Goal: Leave review/rating: Leave review/rating

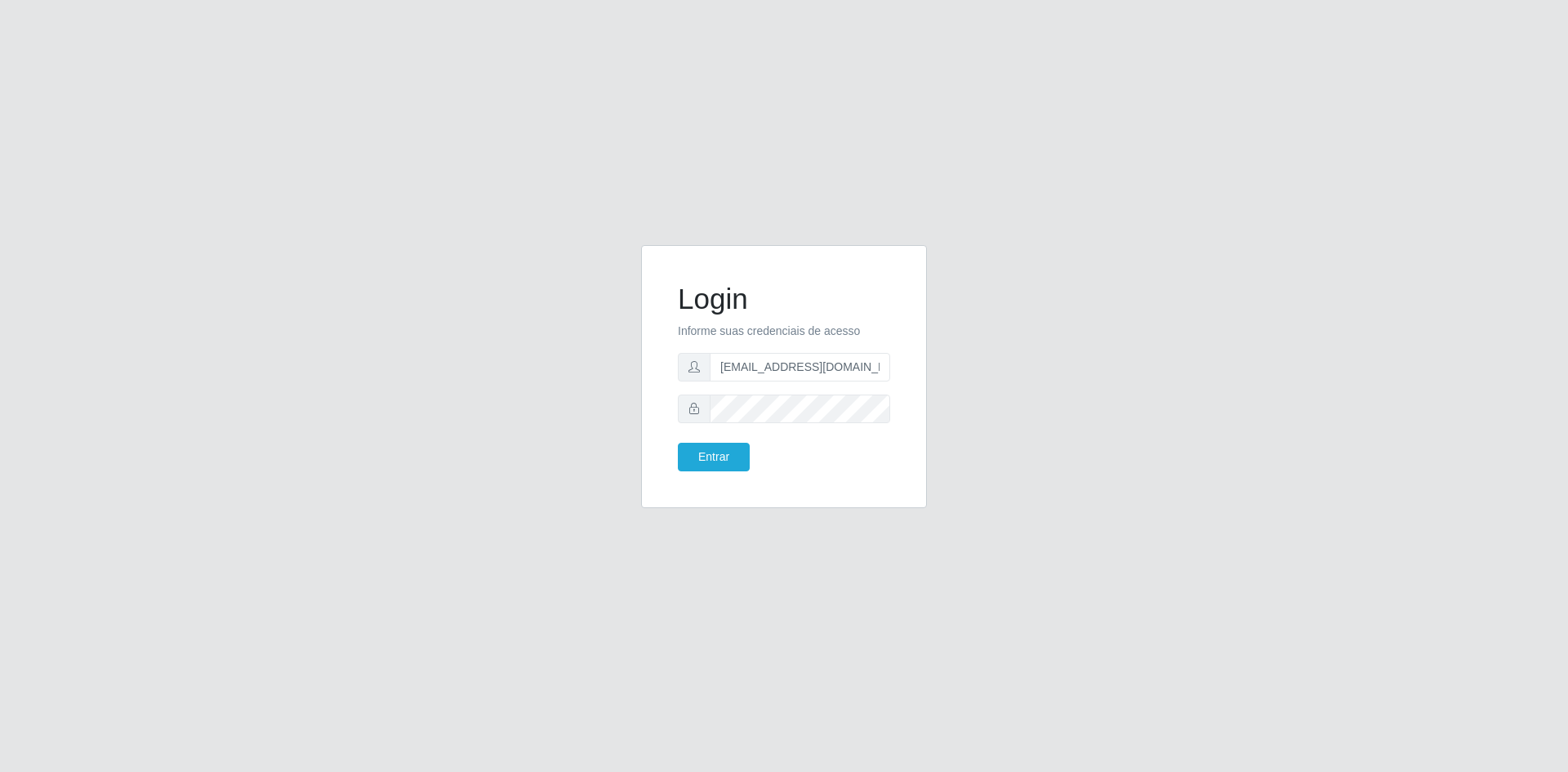
click at [711, 452] on button "Entrar" at bounding box center [714, 456] width 72 height 29
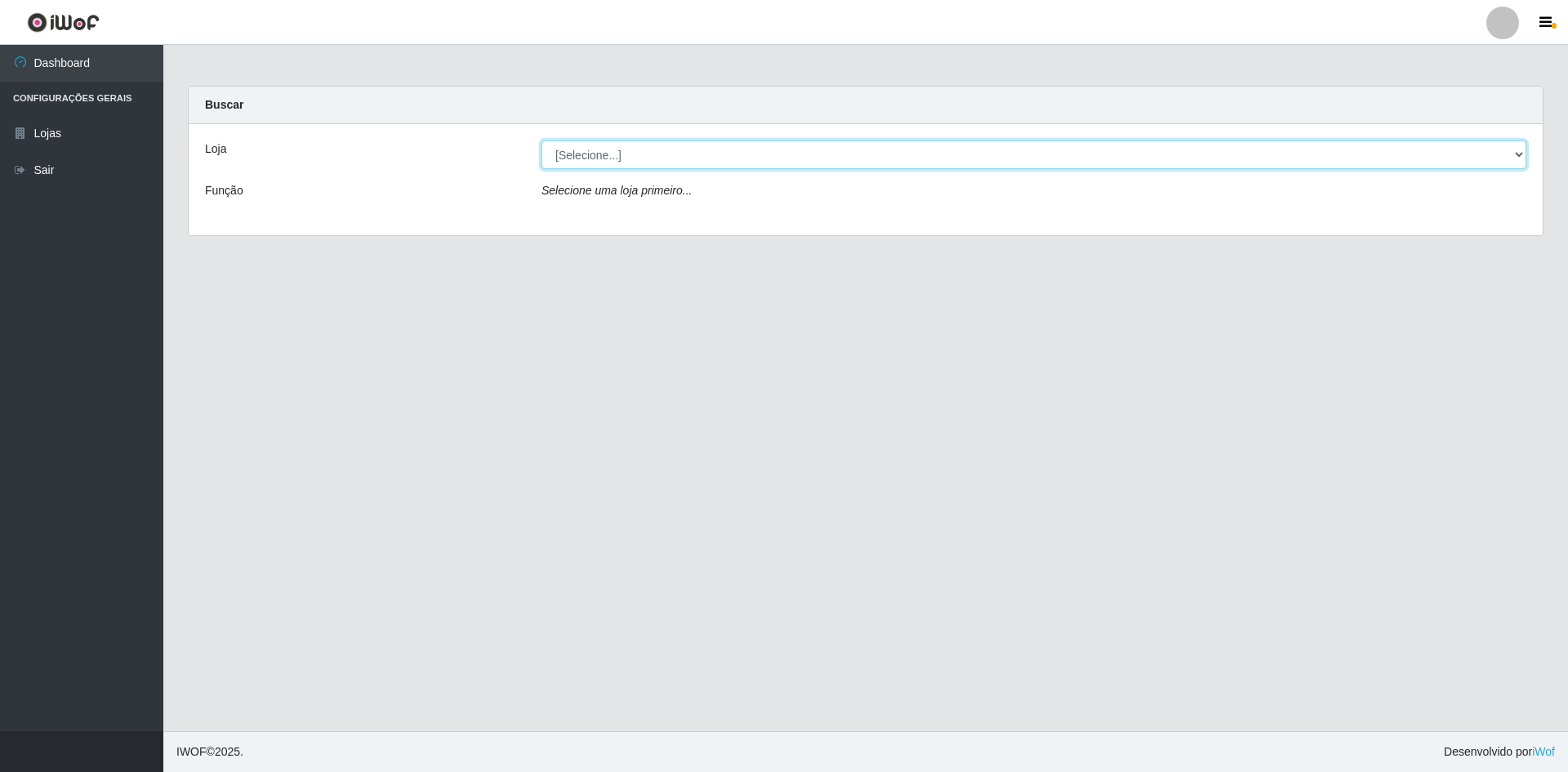
click at [744, 146] on select "[Selecione...] Hiper Queiroz - [GEOGRAPHIC_DATA] [GEOGRAPHIC_DATA] [GEOGRAPHIC_…" at bounding box center [1034, 154] width 985 height 29
select select "517"
click at [541, 140] on select "[Selecione...] Hiper Queiroz - [GEOGRAPHIC_DATA] [GEOGRAPHIC_DATA] [GEOGRAPHIC_…" at bounding box center [1034, 154] width 985 height 29
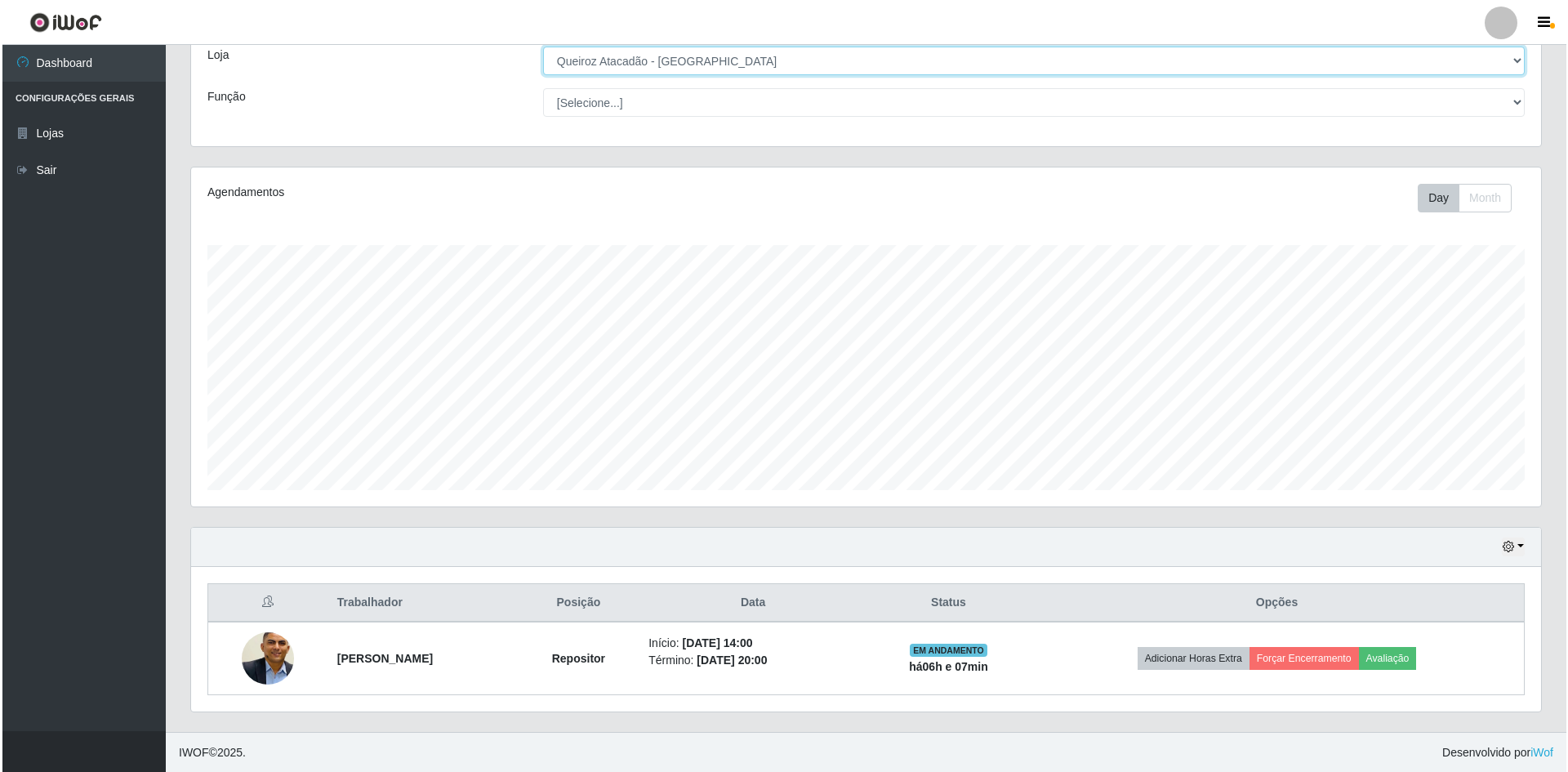
scroll to position [95, 0]
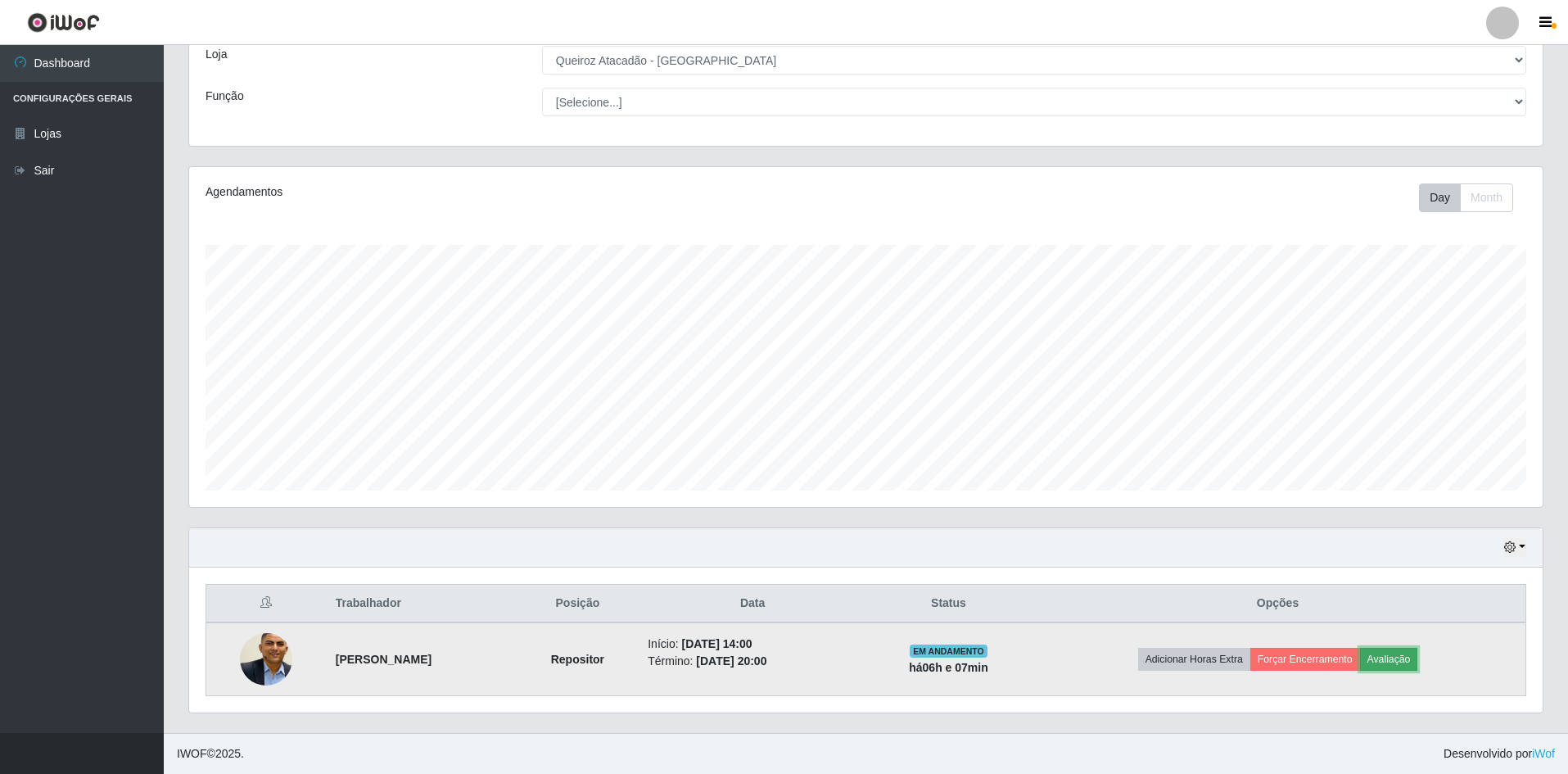
click at [1383, 660] on button "Avaliação" at bounding box center [1389, 659] width 58 height 23
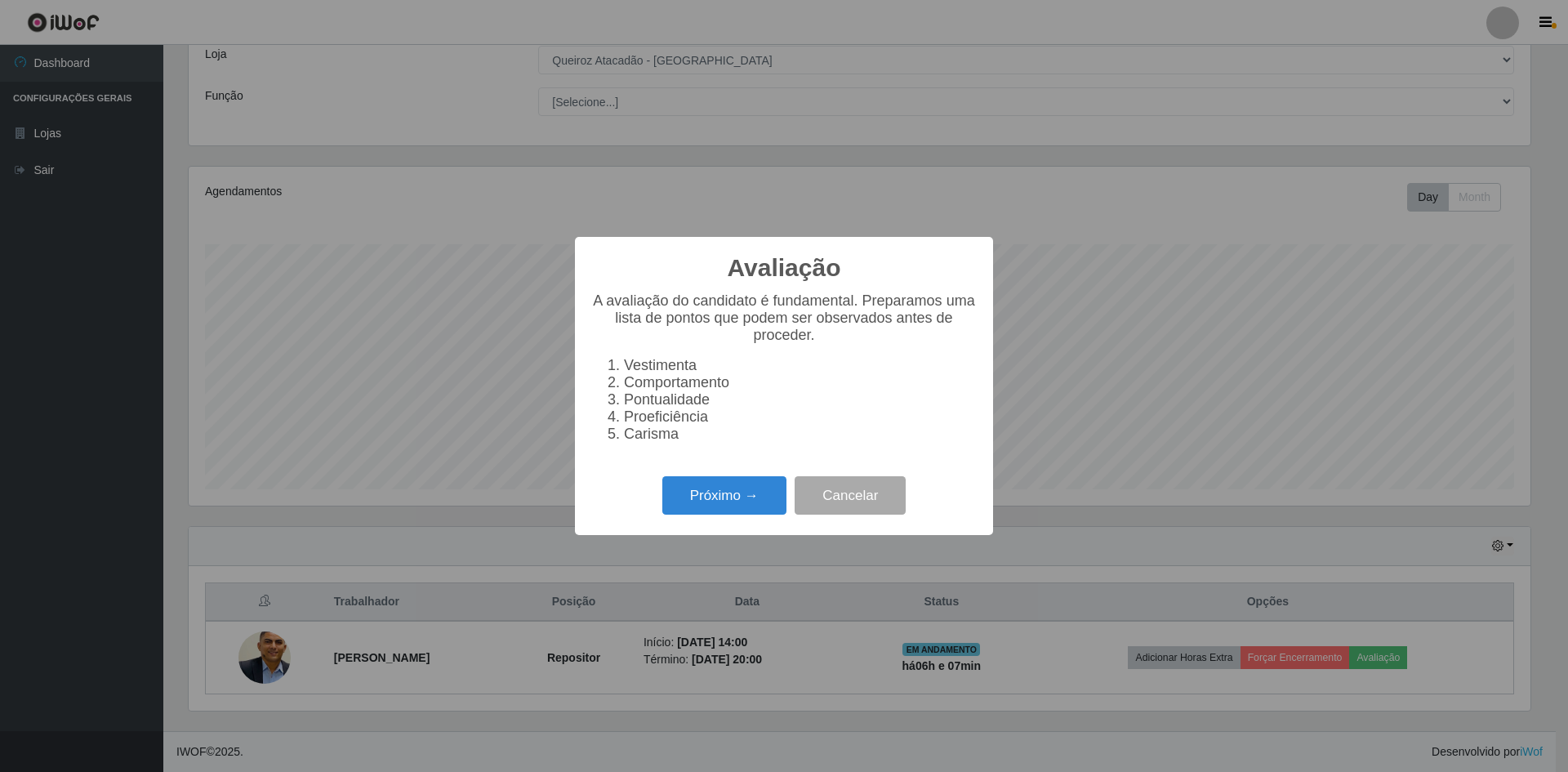
scroll to position [339, 1342]
click at [731, 497] on button "Próximo →" at bounding box center [724, 495] width 124 height 39
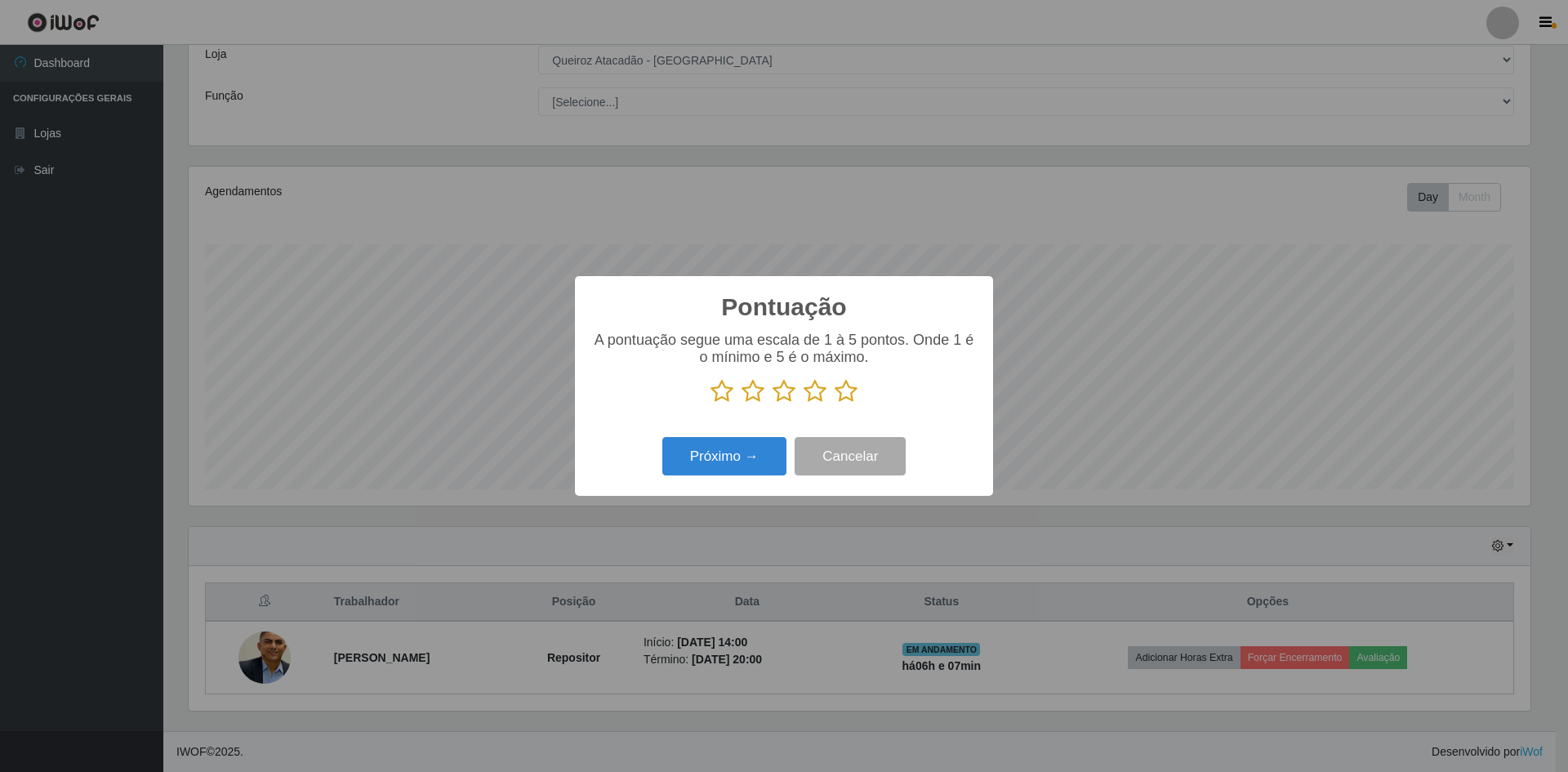
scroll to position [816216, 815476]
click at [846, 393] on icon at bounding box center [846, 391] width 23 height 24
click at [835, 404] on input "radio" at bounding box center [835, 404] width 0 height 0
click at [729, 449] on button "Próximo →" at bounding box center [724, 456] width 124 height 39
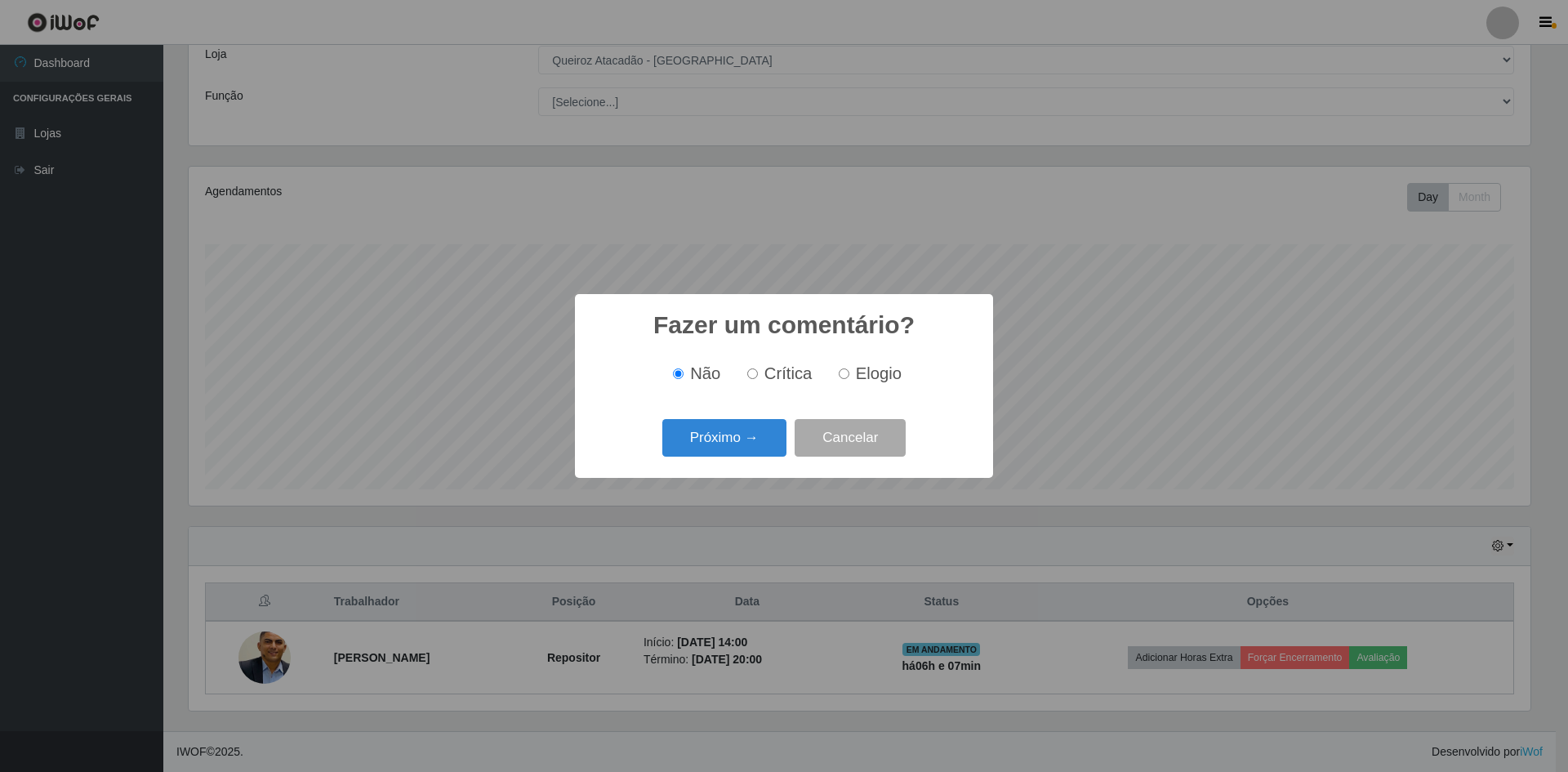
click at [845, 368] on label "Elogio" at bounding box center [867, 373] width 70 height 18
click at [845, 368] on input "Elogio" at bounding box center [844, 373] width 11 height 11
radio input "true"
click at [750, 440] on button "Próximo →" at bounding box center [724, 438] width 124 height 39
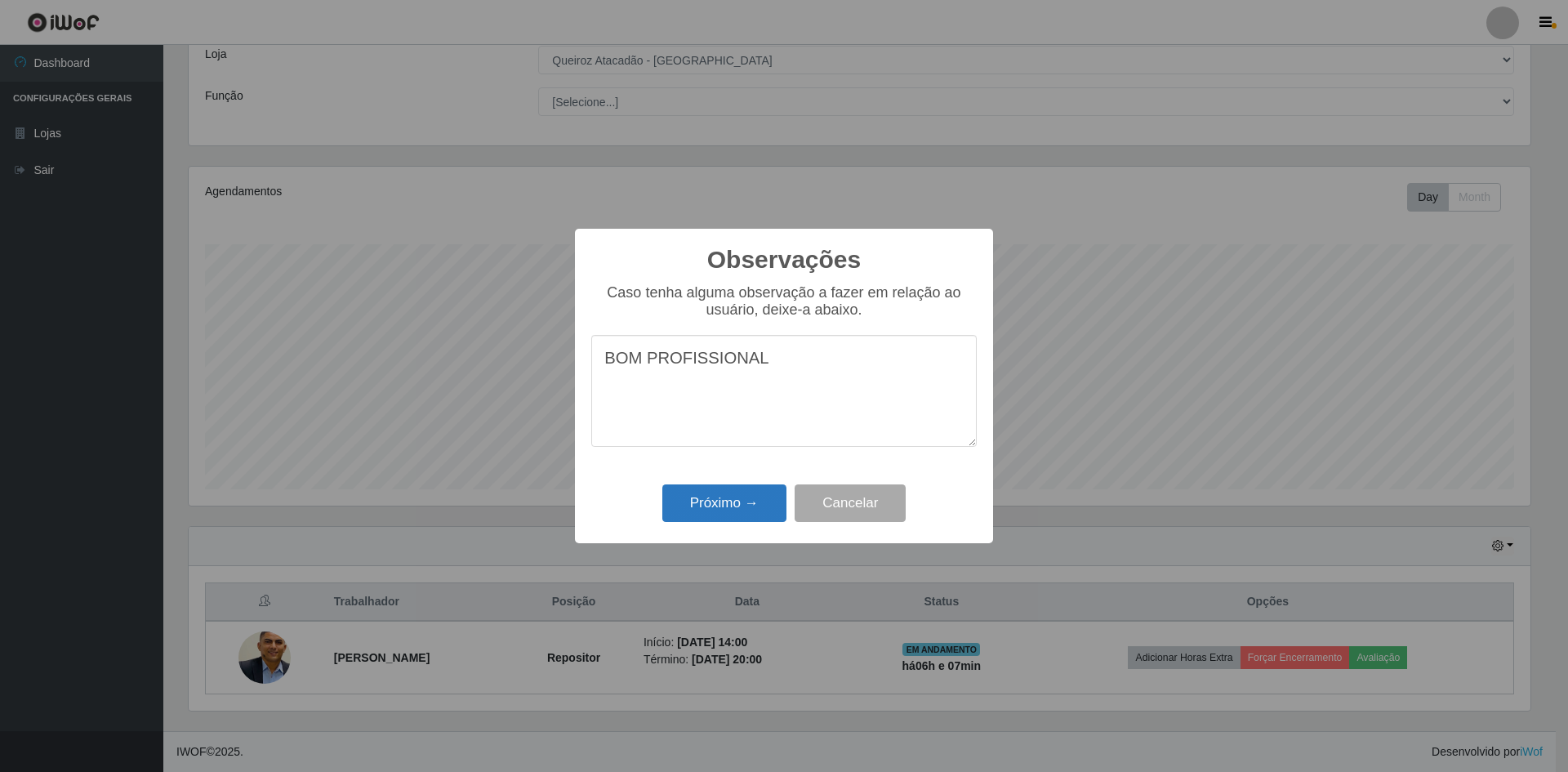
type textarea "BOM PROFISSIONAL"
click at [747, 504] on button "Próximo →" at bounding box center [724, 503] width 124 height 39
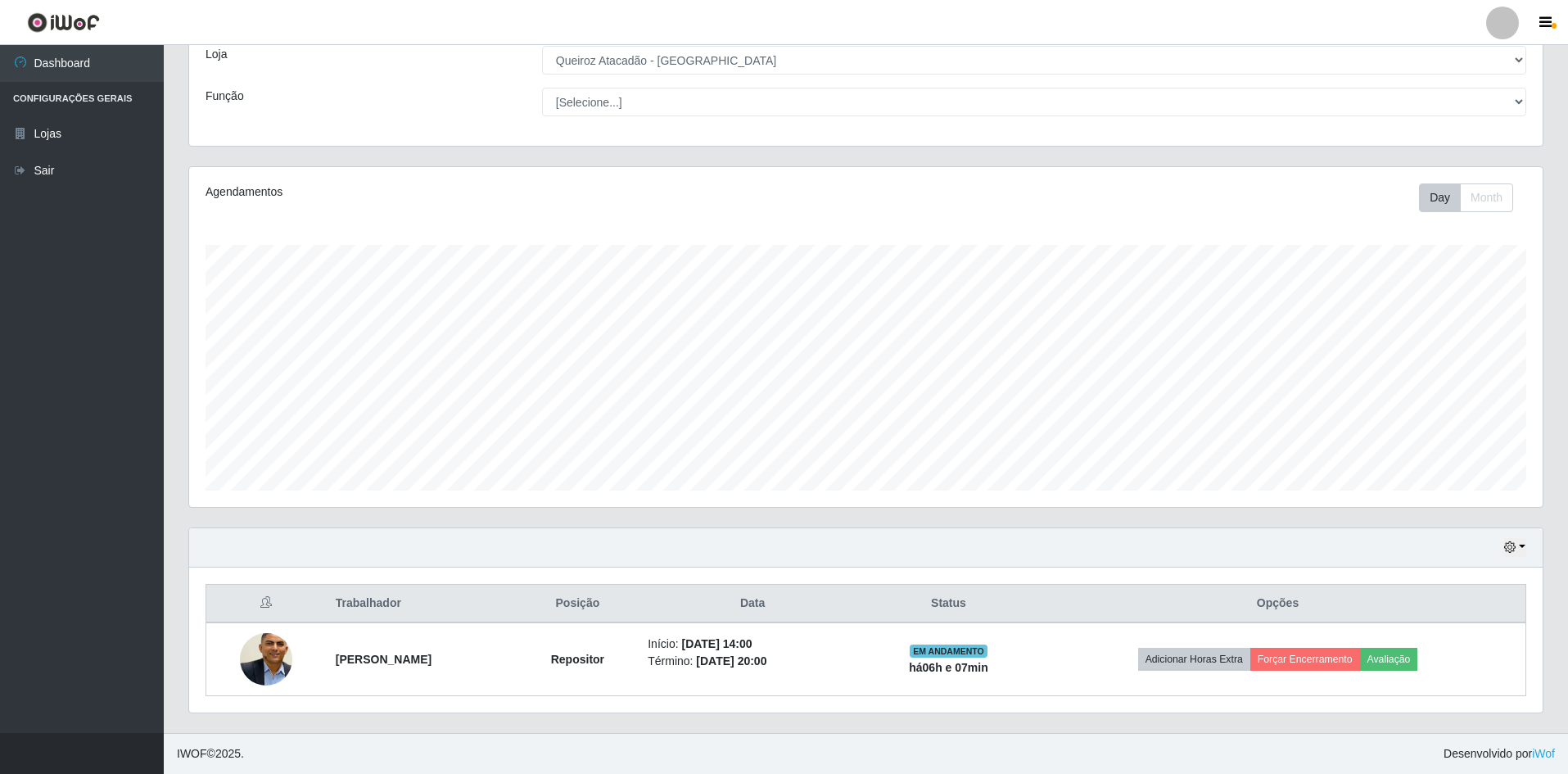
scroll to position [340, 1354]
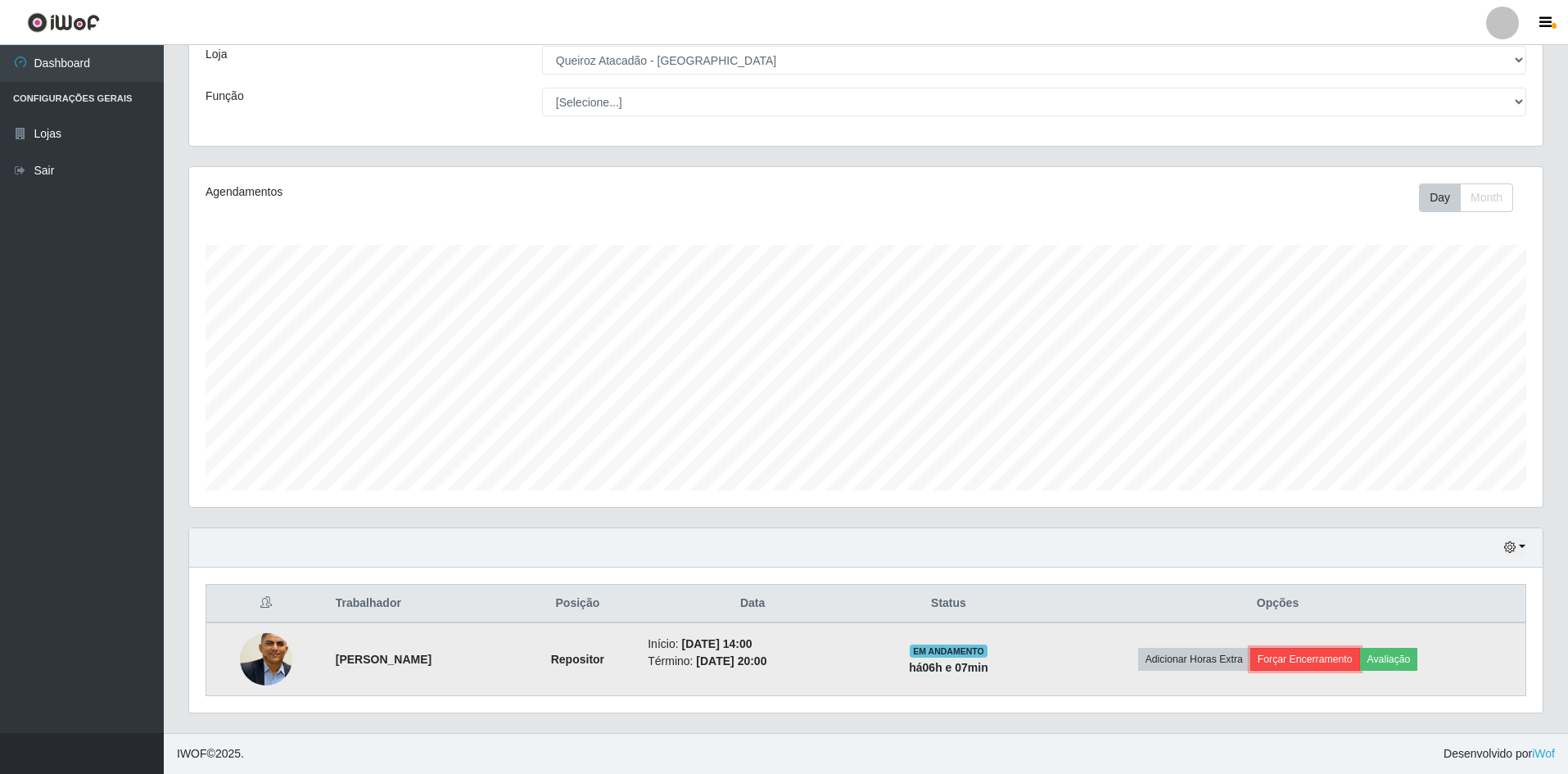
click at [1311, 665] on button "Forçar Encerramento" at bounding box center [1305, 659] width 109 height 23
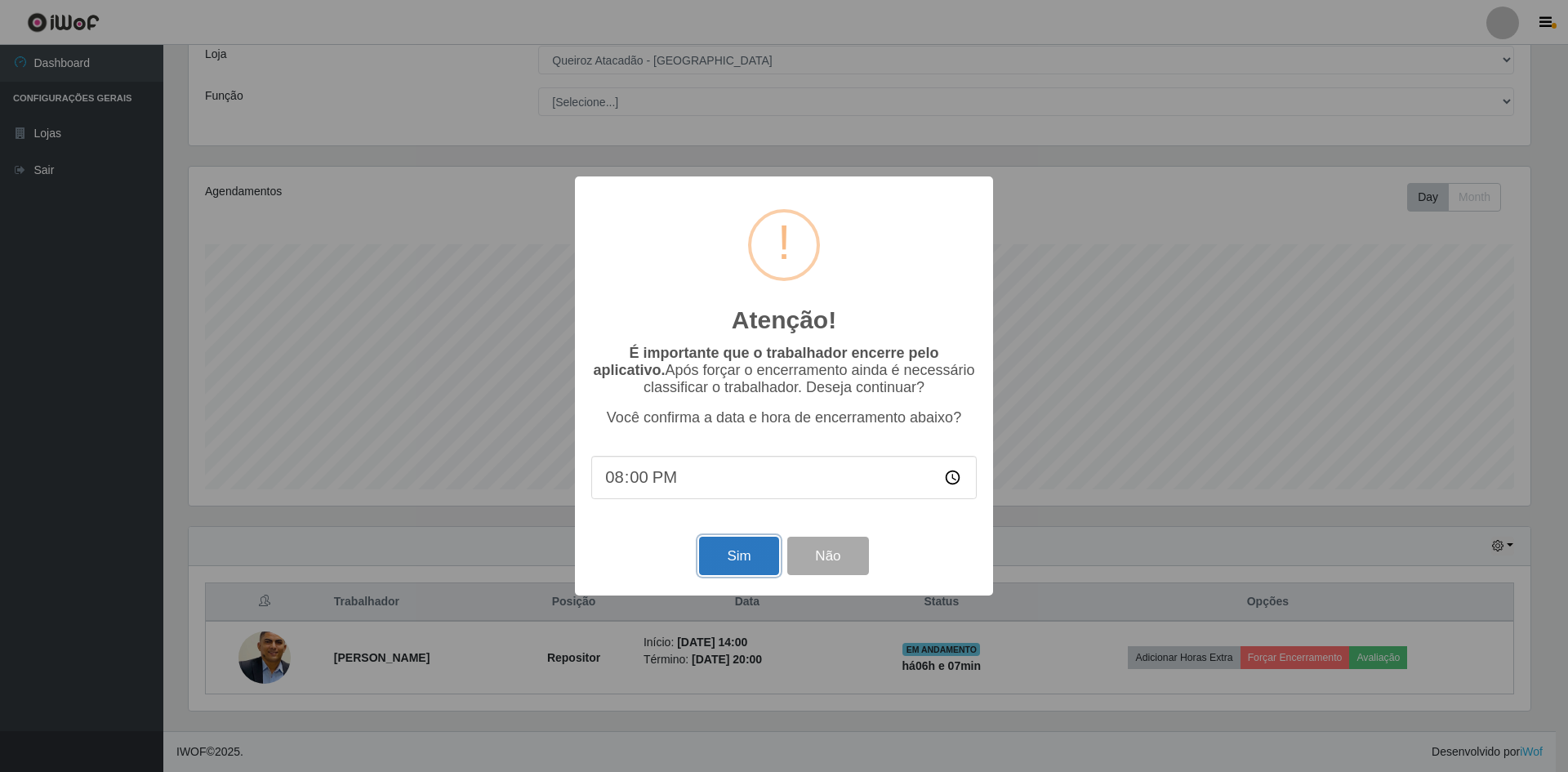
click at [745, 549] on button "Sim" at bounding box center [739, 556] width 79 height 39
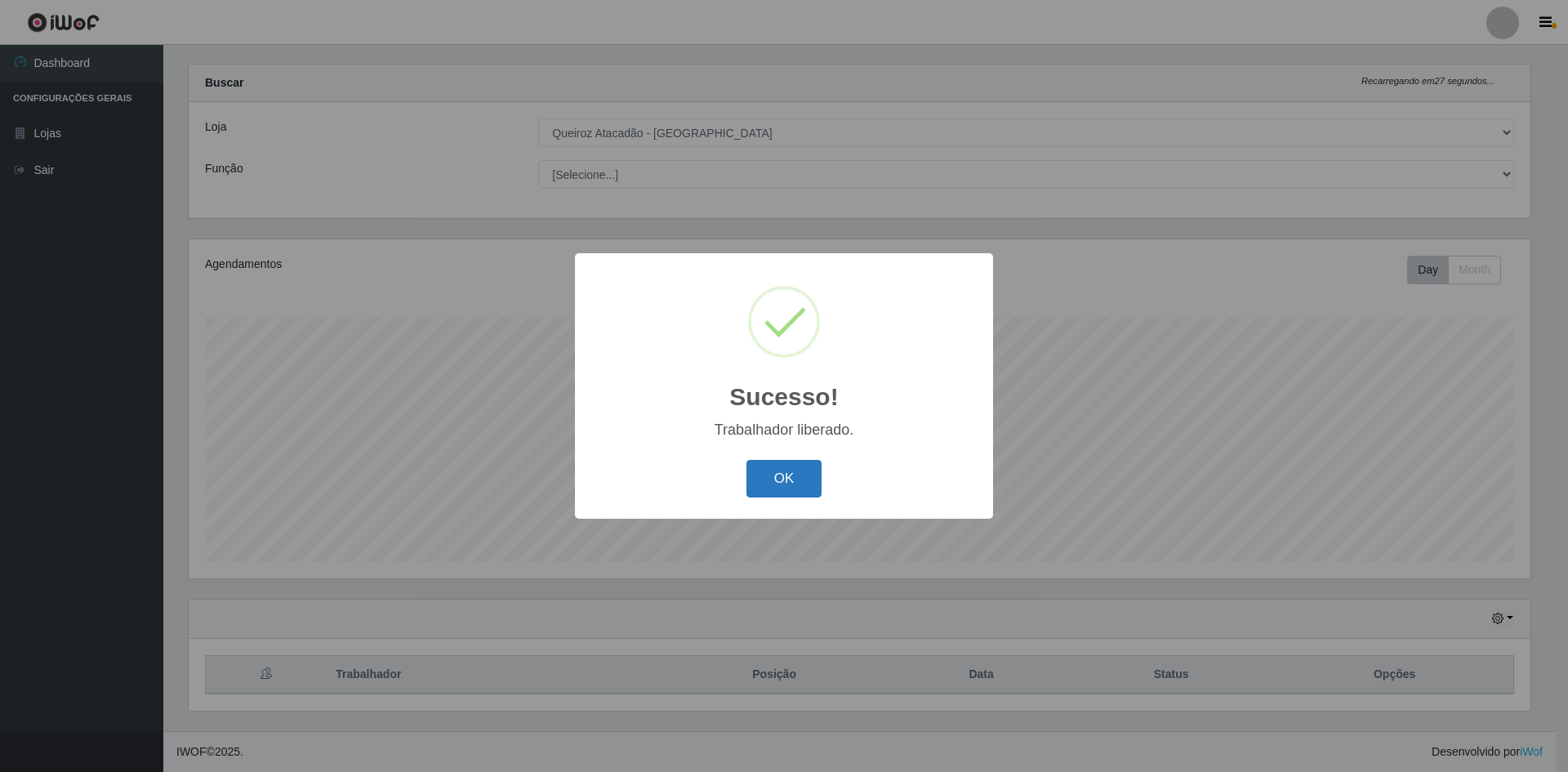
click at [782, 477] on button "OK" at bounding box center [784, 479] width 76 height 39
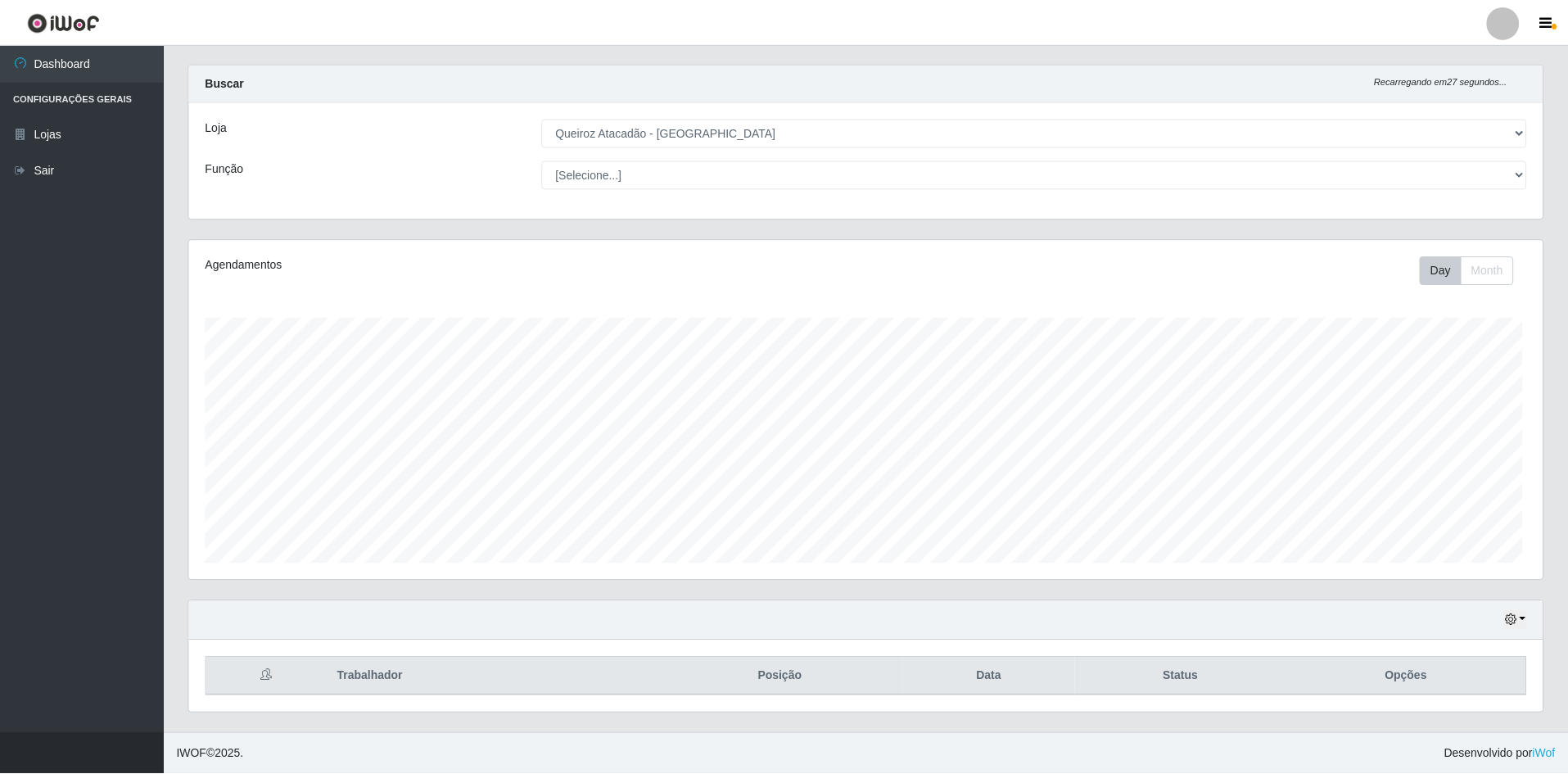
scroll to position [340, 1354]
